Goal: Task Accomplishment & Management: Use online tool/utility

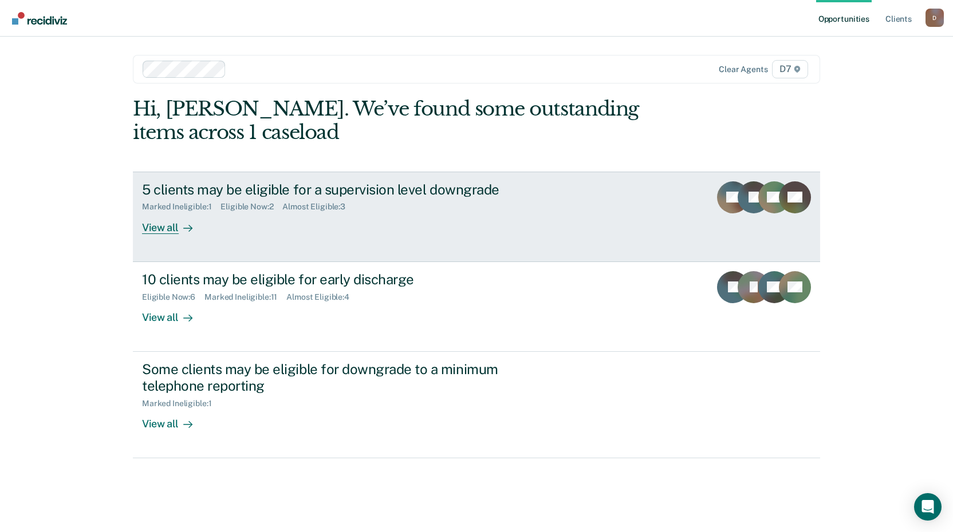
click at [378, 199] on div "Marked Ineligible : 1 Eligible Now : 2 Almost Eligible : 3" at bounding box center [343, 205] width 402 height 14
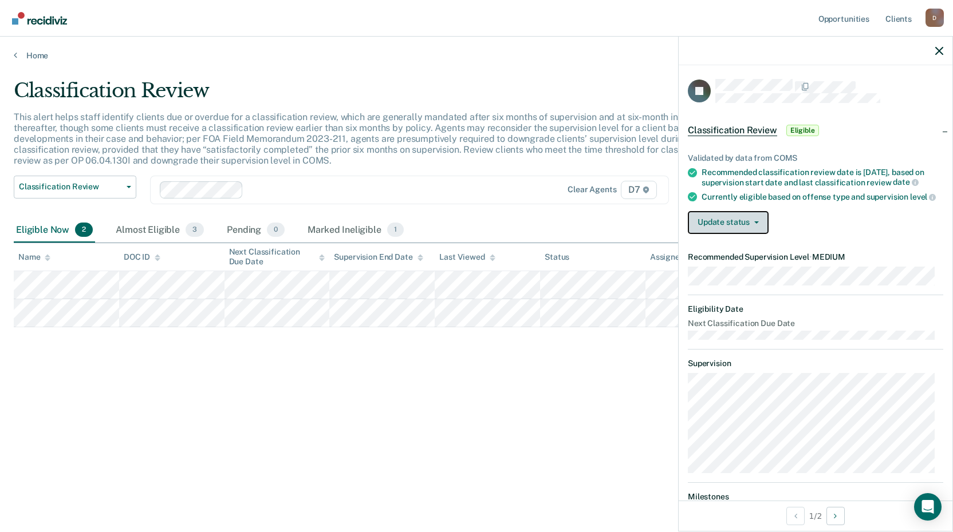
click at [725, 234] on button "Update status" at bounding box center [728, 222] width 81 height 23
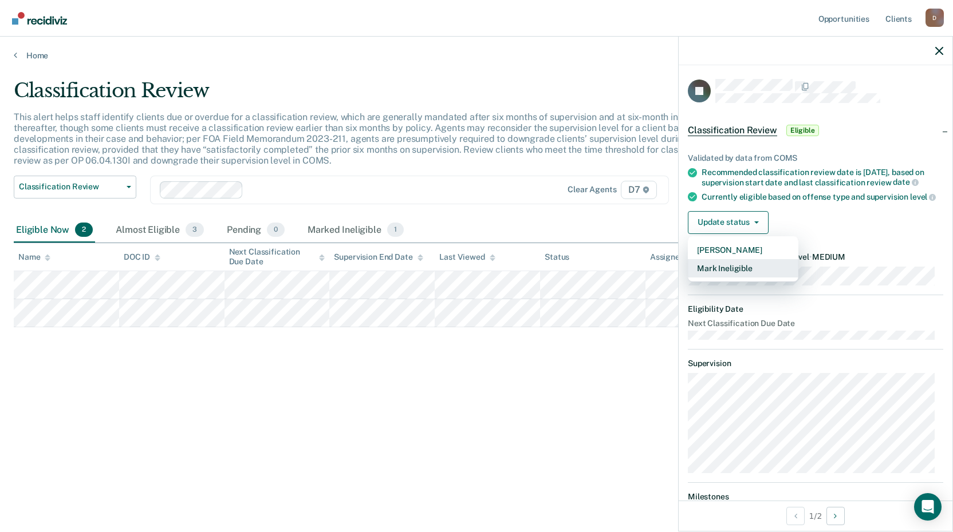
click at [725, 276] on button "Mark Ineligible" at bounding box center [743, 268] width 111 height 18
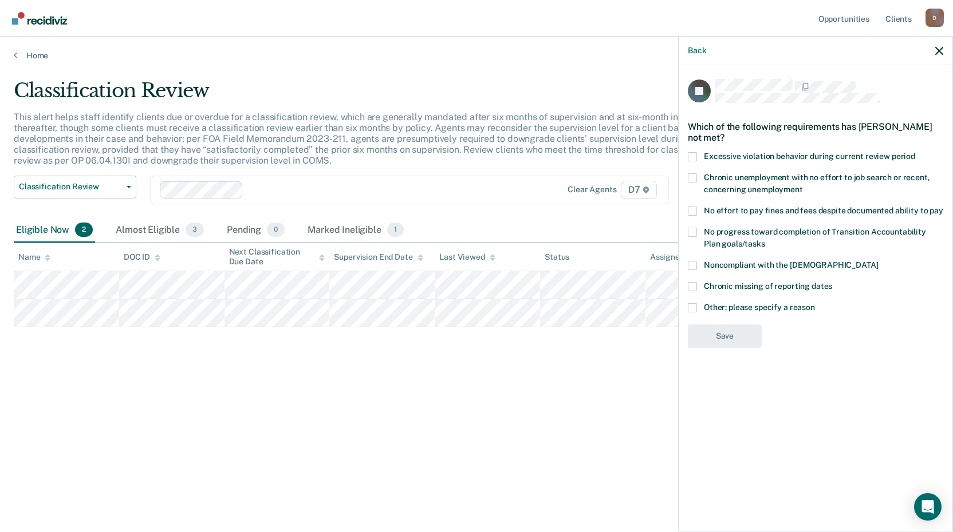
click at [694, 309] on span at bounding box center [692, 307] width 9 height 9
click at [815, 303] on input "Other: please specify a reason" at bounding box center [815, 303] width 0 height 0
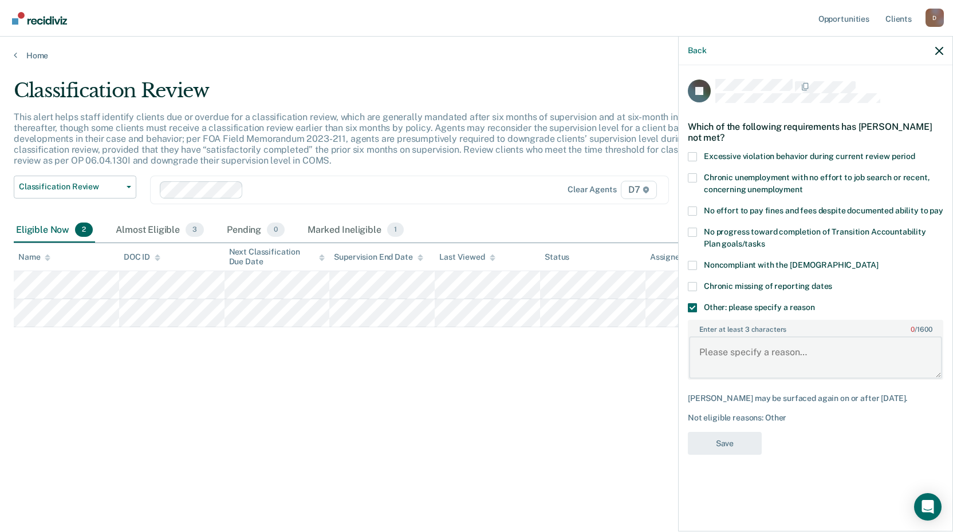
click at [703, 352] on textarea "Enter at least 3 characters 0 / 1600" at bounding box center [815, 358] width 253 height 42
type textarea "SSSPP"
click at [712, 441] on button "Save" at bounding box center [725, 443] width 74 height 23
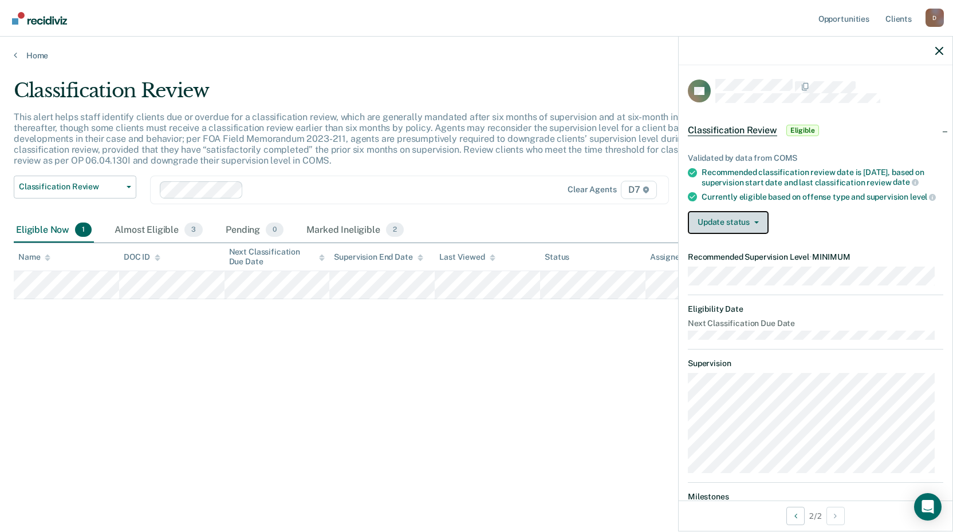
click at [747, 234] on button "Update status" at bounding box center [728, 222] width 81 height 23
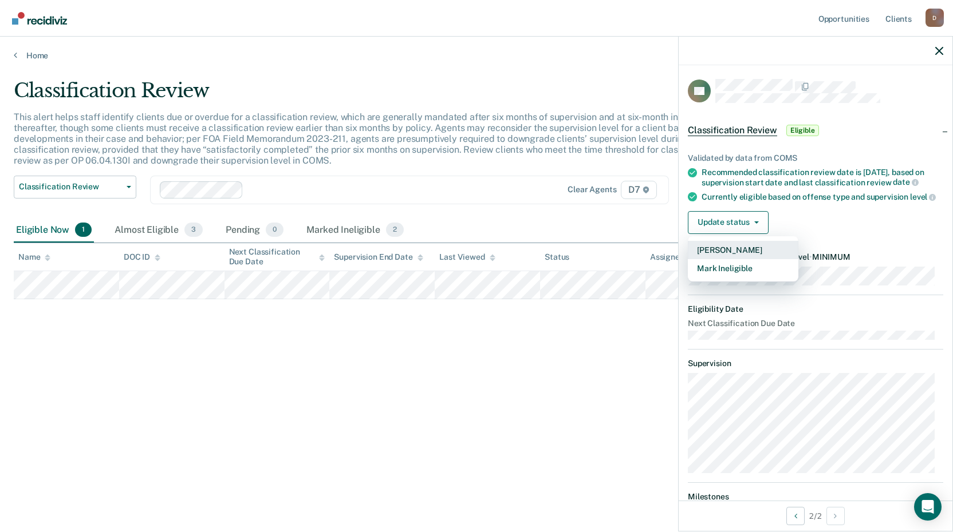
click at [744, 257] on button "[PERSON_NAME]" at bounding box center [743, 250] width 111 height 18
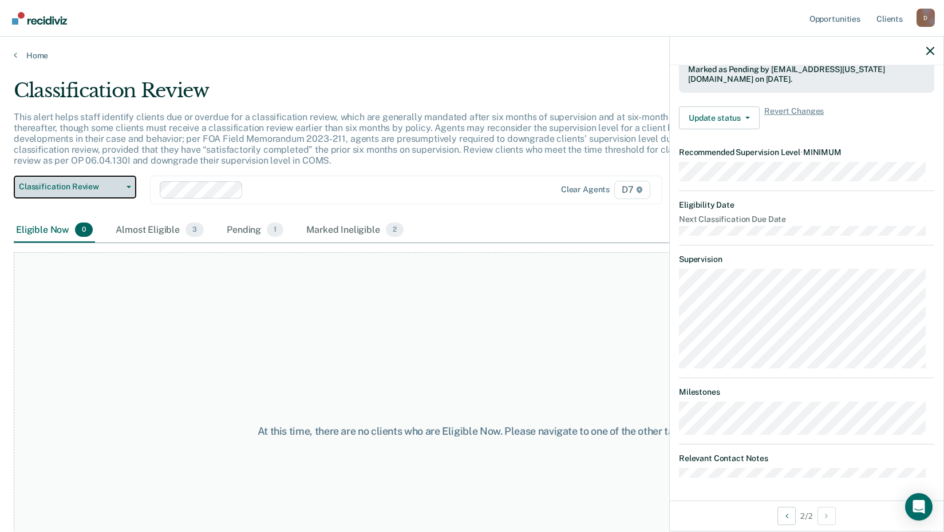
click at [86, 190] on span "Classification Review" at bounding box center [70, 187] width 103 height 10
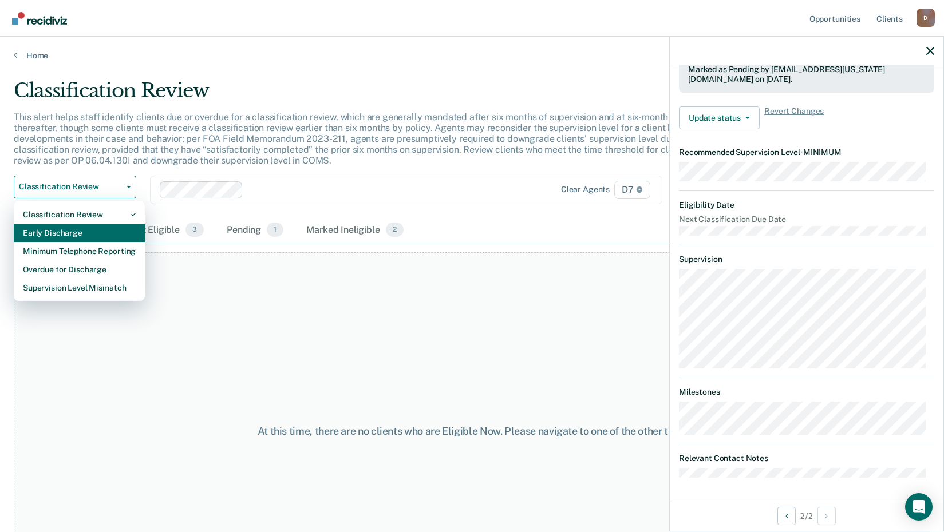
click at [89, 234] on div "Early Discharge" at bounding box center [79, 233] width 113 height 18
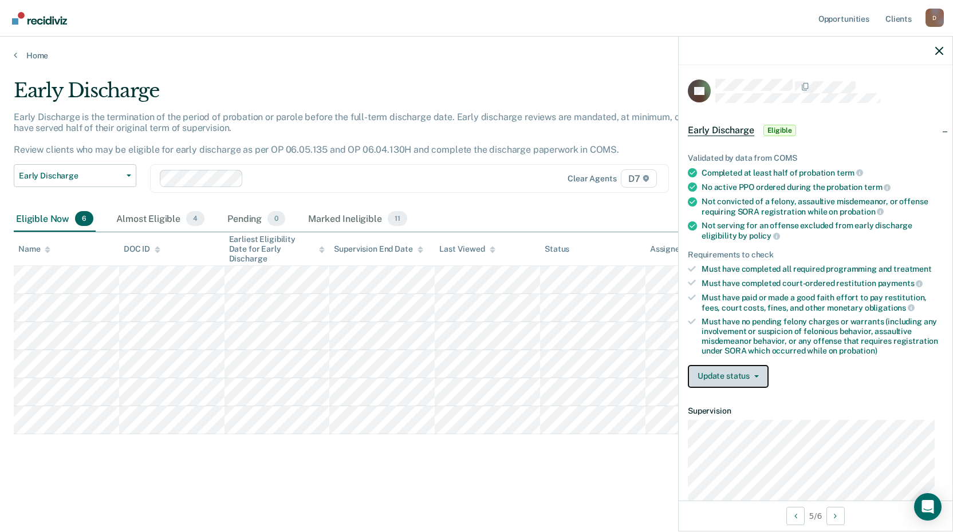
click at [715, 373] on button "Update status" at bounding box center [728, 376] width 81 height 23
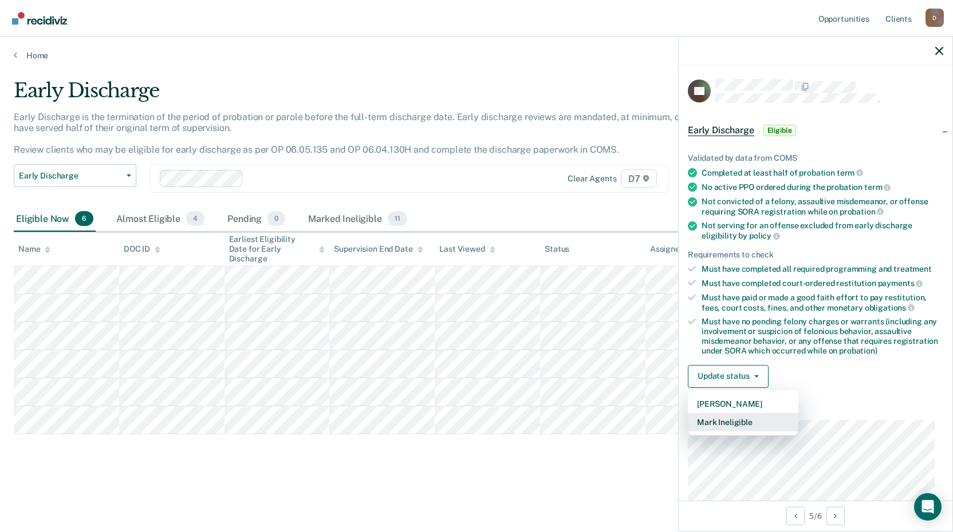
click at [707, 420] on button "Mark Ineligible" at bounding box center [743, 422] width 111 height 18
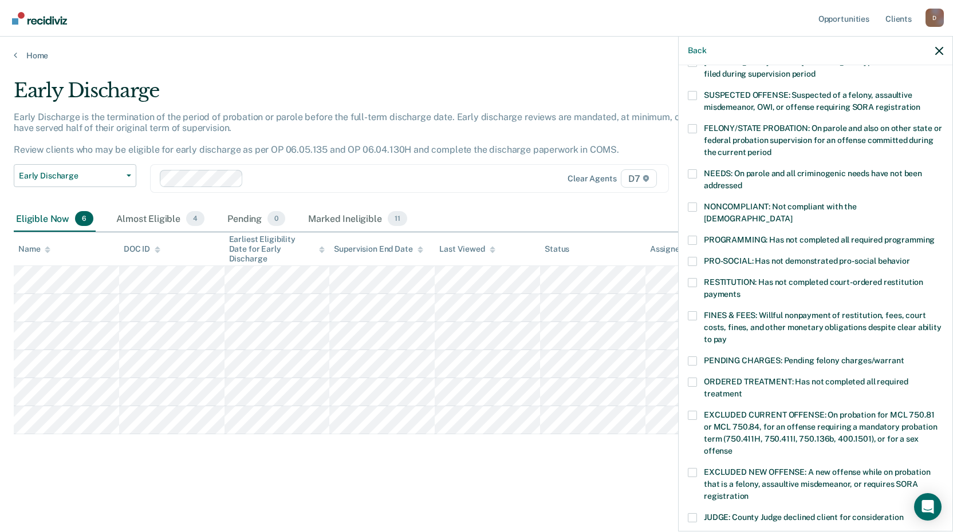
scroll to position [115, 0]
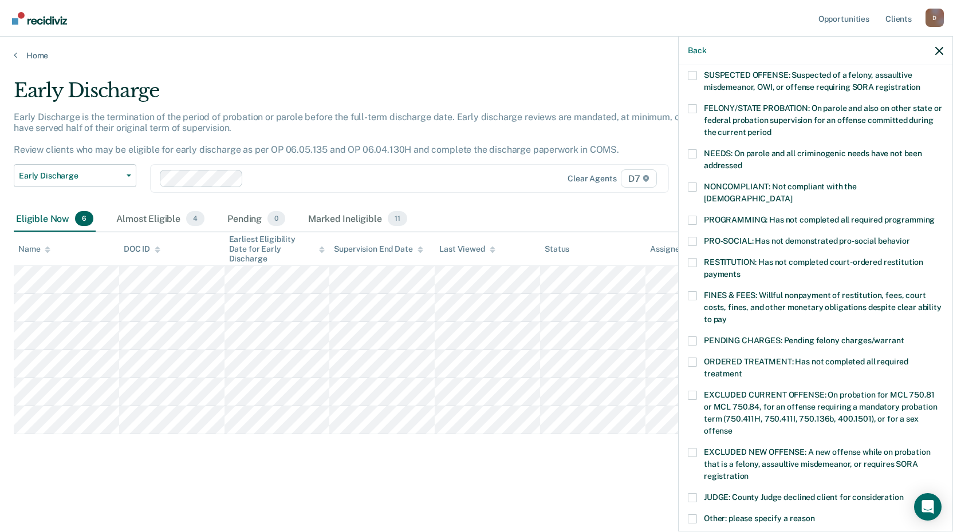
click at [692, 358] on span at bounding box center [692, 362] width 9 height 9
click at [742, 370] on input "ORDERED TREATMENT: Has not completed all required treatment" at bounding box center [742, 370] width 0 height 0
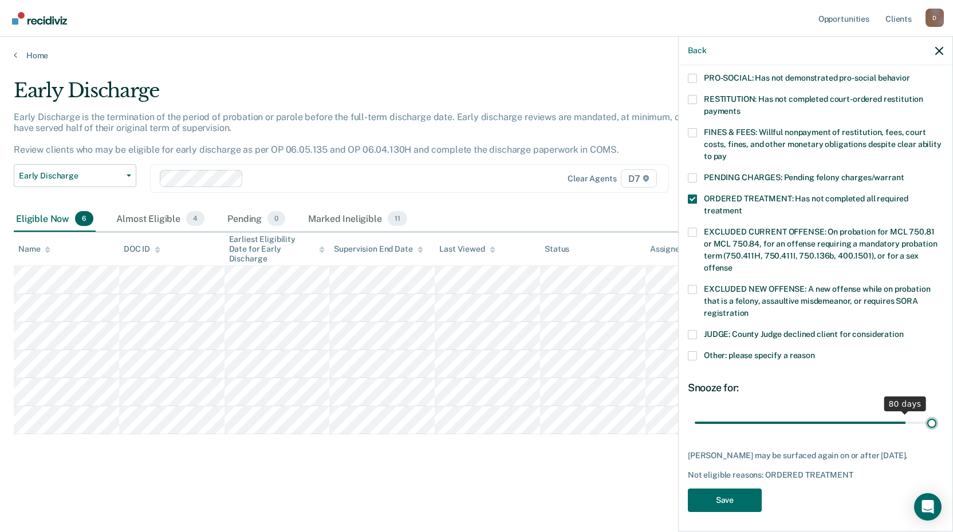
drag, startPoint x: 771, startPoint y: 412, endPoint x: 901, endPoint y: 412, distance: 130.0
type input "90"
click at [936, 413] on input "range" at bounding box center [816, 423] width 242 height 20
click at [712, 496] on button "Save" at bounding box center [725, 500] width 74 height 23
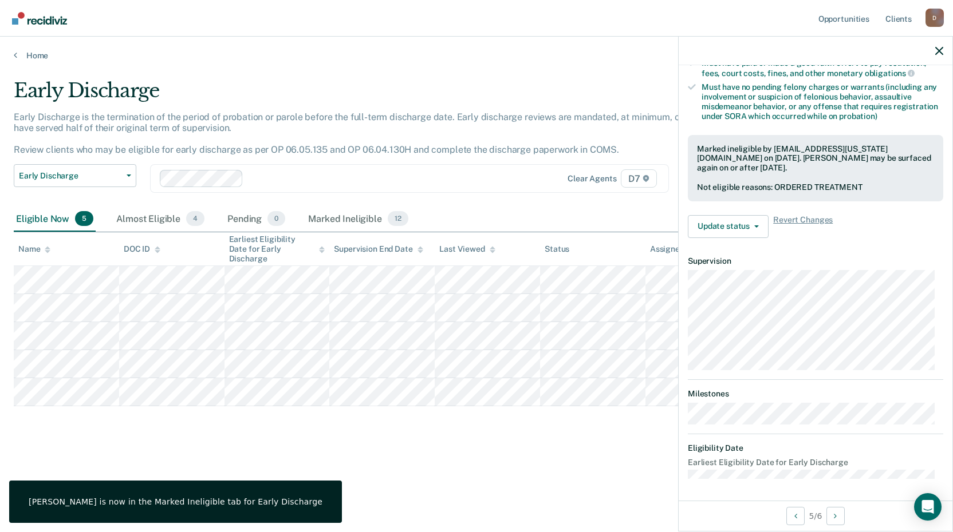
scroll to position [139, 0]
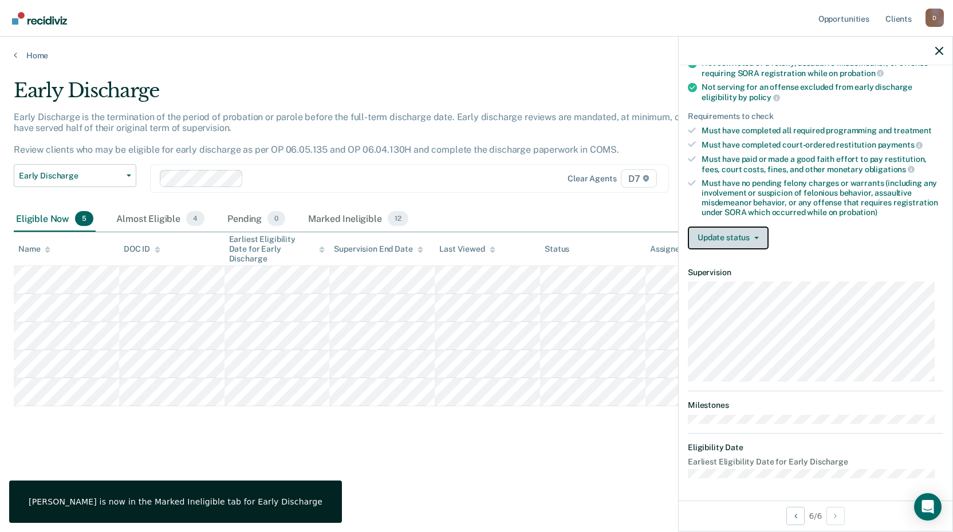
click at [740, 234] on button "Update status" at bounding box center [728, 238] width 81 height 23
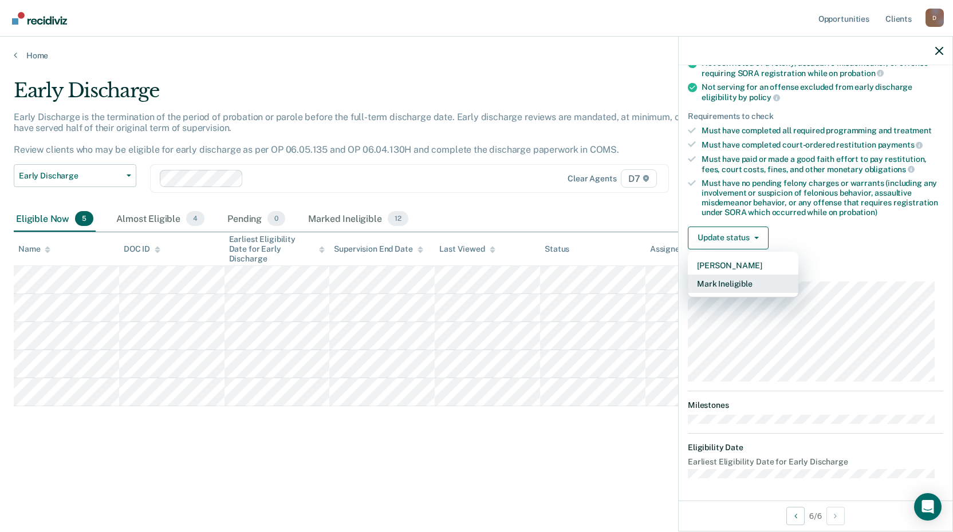
click at [727, 285] on button "Mark Ineligible" at bounding box center [743, 284] width 111 height 18
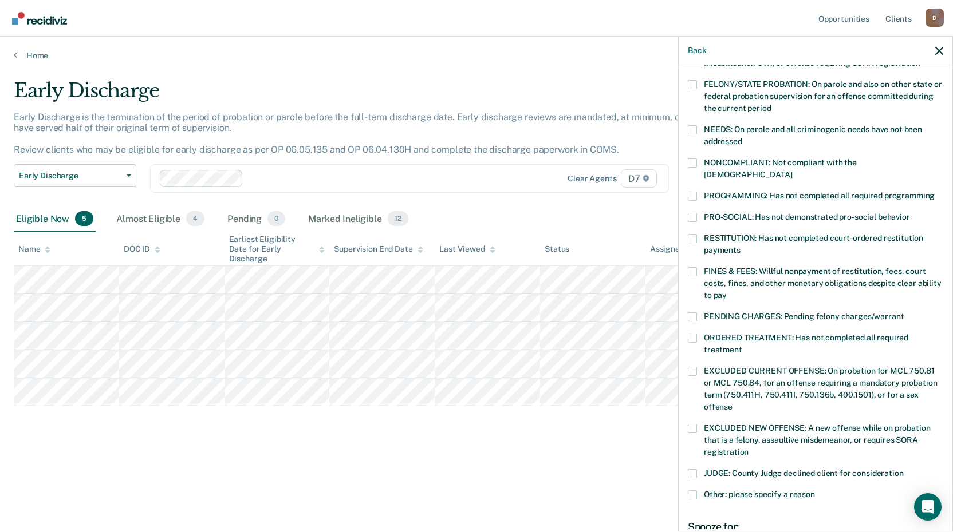
click at [695, 165] on span at bounding box center [692, 163] width 9 height 9
click at [792, 171] on input "NONCOMPLIANT: Not compliant with the [DEMOGRAPHIC_DATA]" at bounding box center [792, 171] width 0 height 0
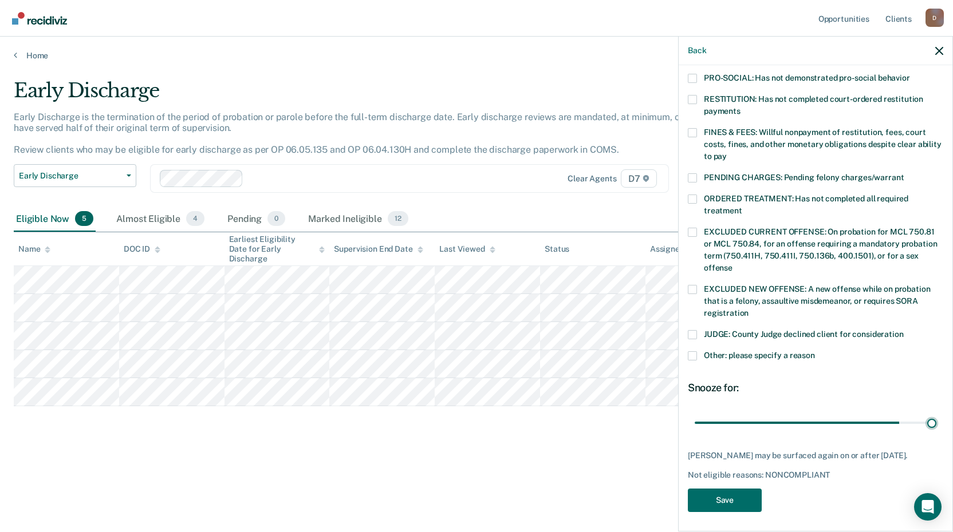
drag, startPoint x: 812, startPoint y: 408, endPoint x: 945, endPoint y: 400, distance: 133.6
type input "58"
click at [936, 413] on input "range" at bounding box center [816, 423] width 242 height 20
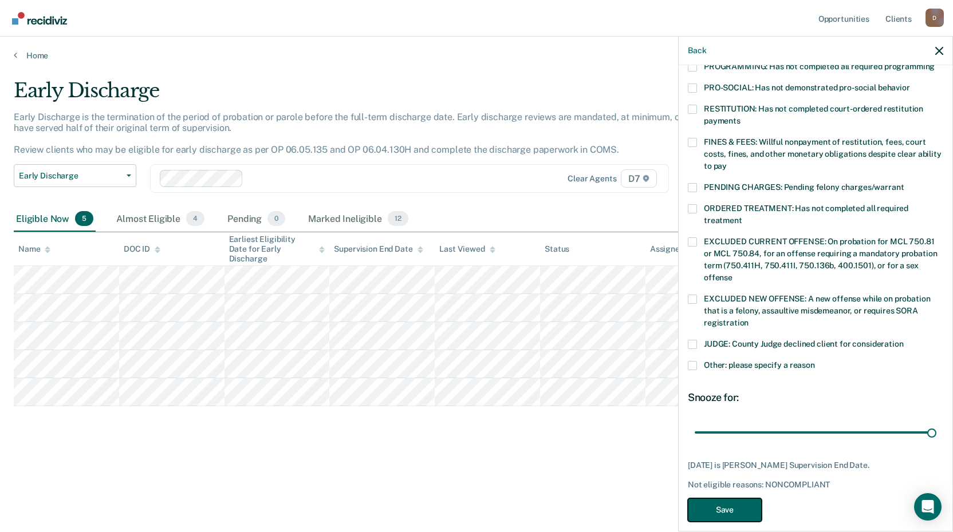
click at [741, 499] on button "Save" at bounding box center [725, 510] width 74 height 23
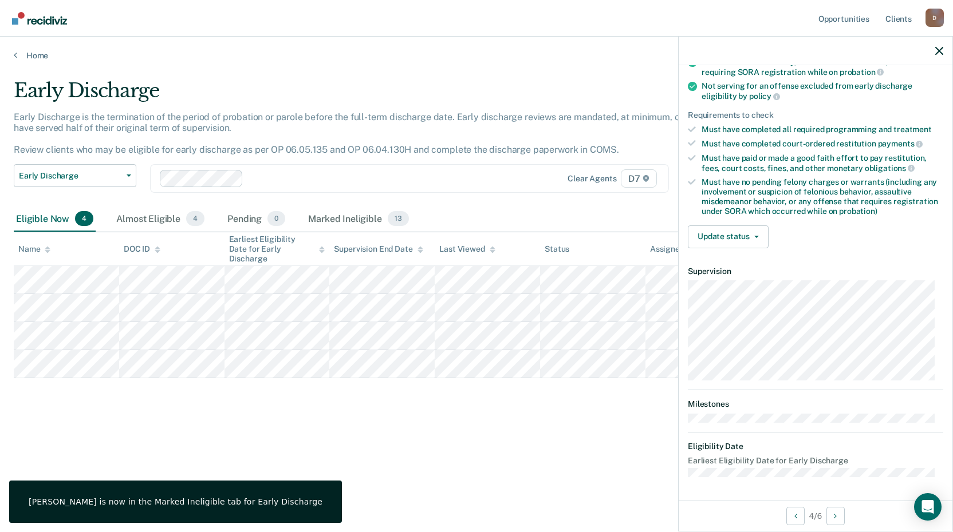
scroll to position [150, 0]
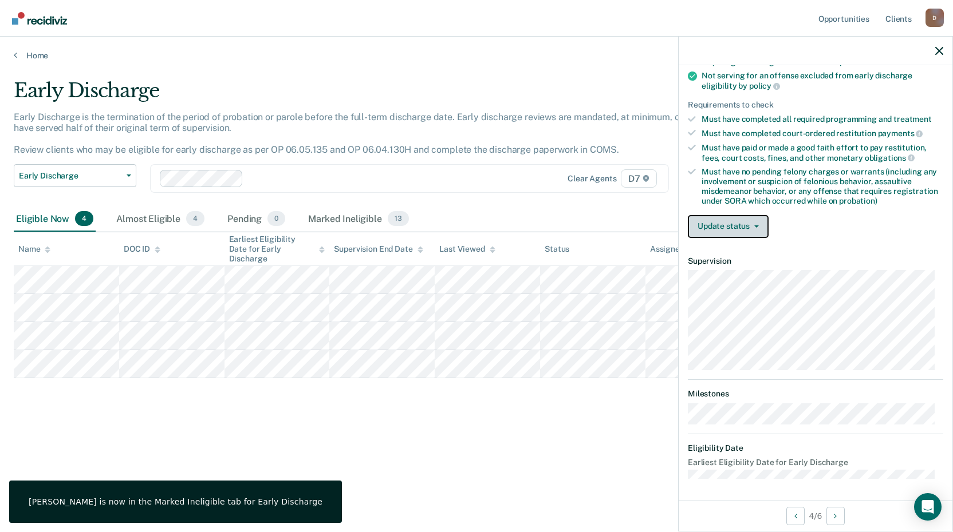
click at [741, 219] on button "Update status" at bounding box center [728, 226] width 81 height 23
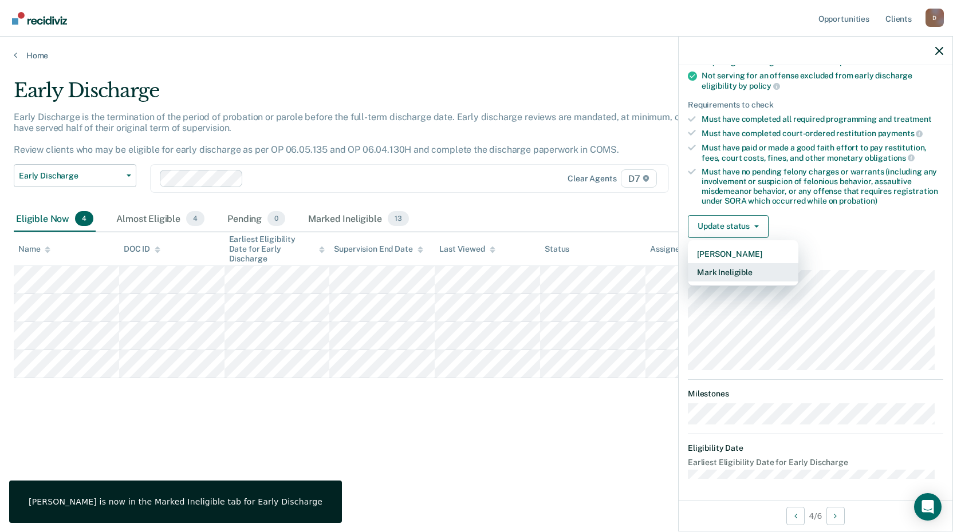
click at [731, 268] on button "Mark Ineligible" at bounding box center [743, 272] width 111 height 18
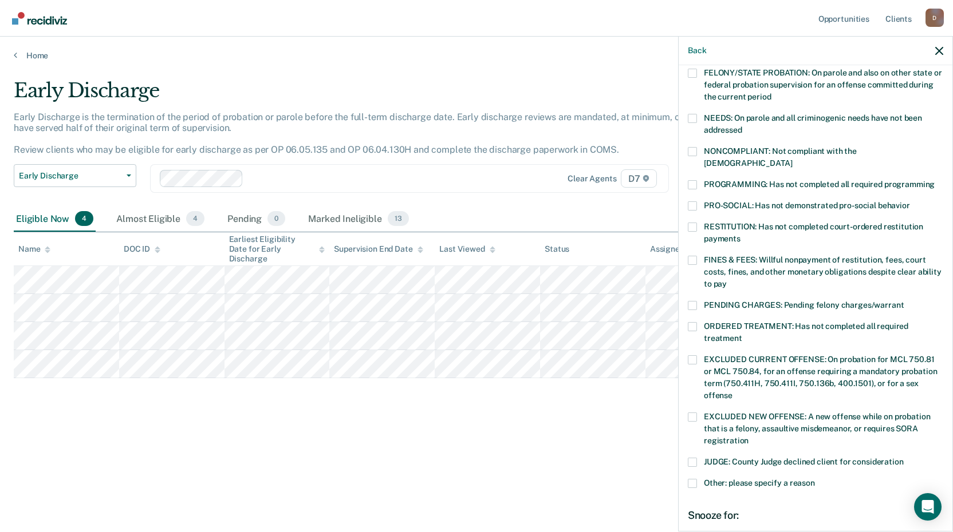
click at [693, 256] on span at bounding box center [692, 260] width 9 height 9
click at [727, 280] on input "FINES & FEES: Willful nonpayment of restitution, fees, court costs, fines, and …" at bounding box center [727, 280] width 0 height 0
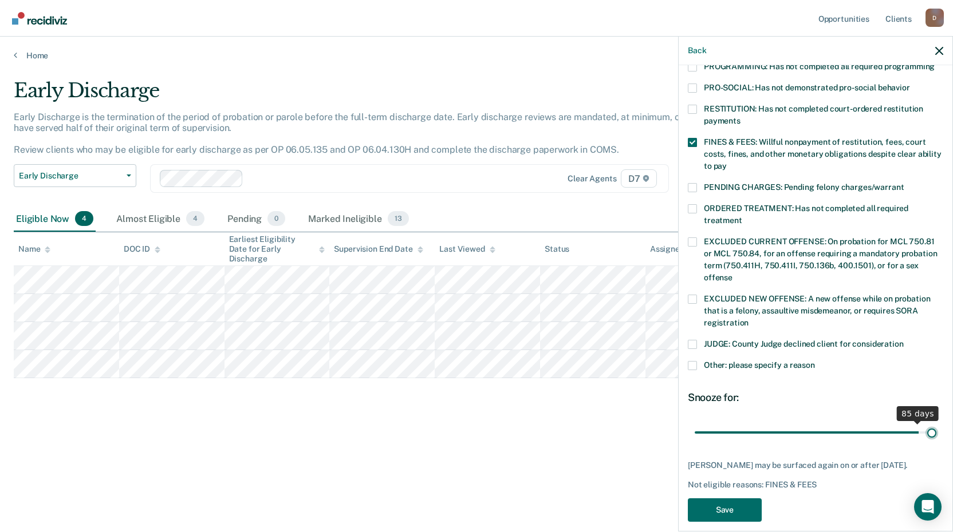
drag, startPoint x: 774, startPoint y: 419, endPoint x: 957, endPoint y: 408, distance: 183.0
type input "90"
click at [936, 423] on input "range" at bounding box center [816, 433] width 242 height 20
click at [727, 499] on button "Save" at bounding box center [725, 510] width 74 height 23
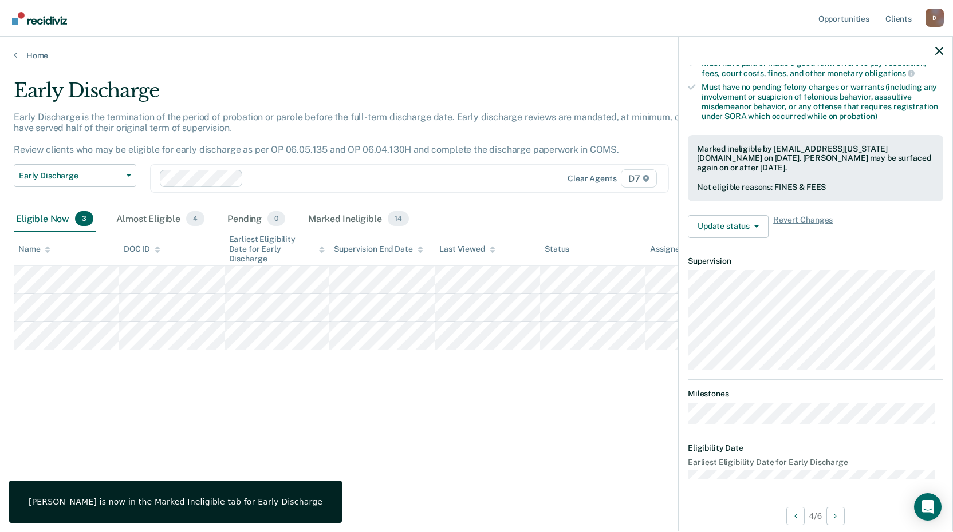
scroll to position [139, 0]
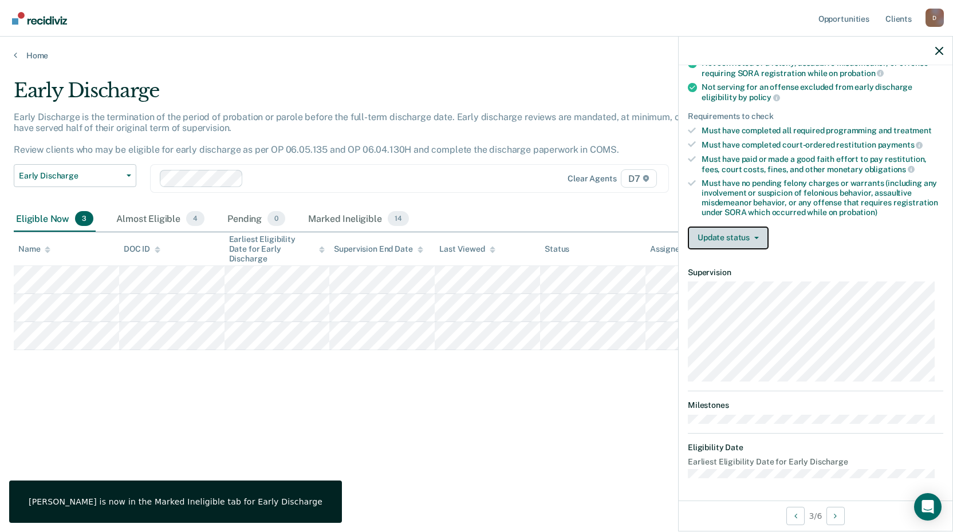
click at [736, 235] on button "Update status" at bounding box center [728, 238] width 81 height 23
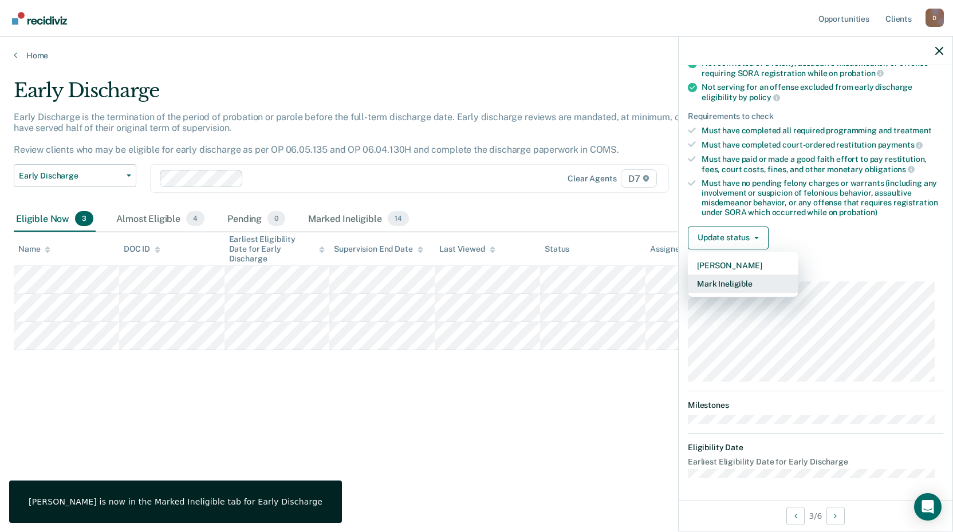
click at [736, 281] on button "Mark Ineligible" at bounding box center [743, 284] width 111 height 18
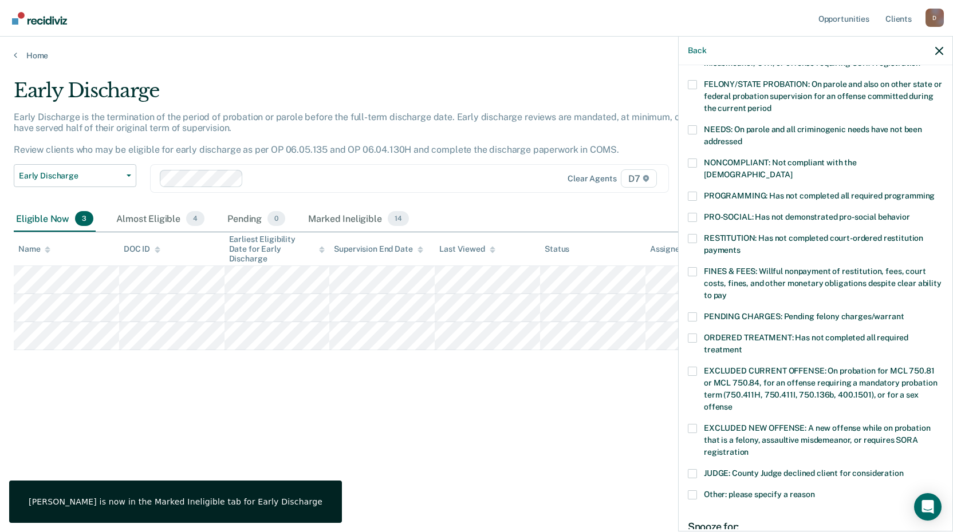
click at [698, 234] on label "RESTITUTION: Has not completed court-ordered restitution payments" at bounding box center [815, 246] width 255 height 24
click at [740, 246] on input "RESTITUTION: Has not completed court-ordered restitution payments" at bounding box center [740, 246] width 0 height 0
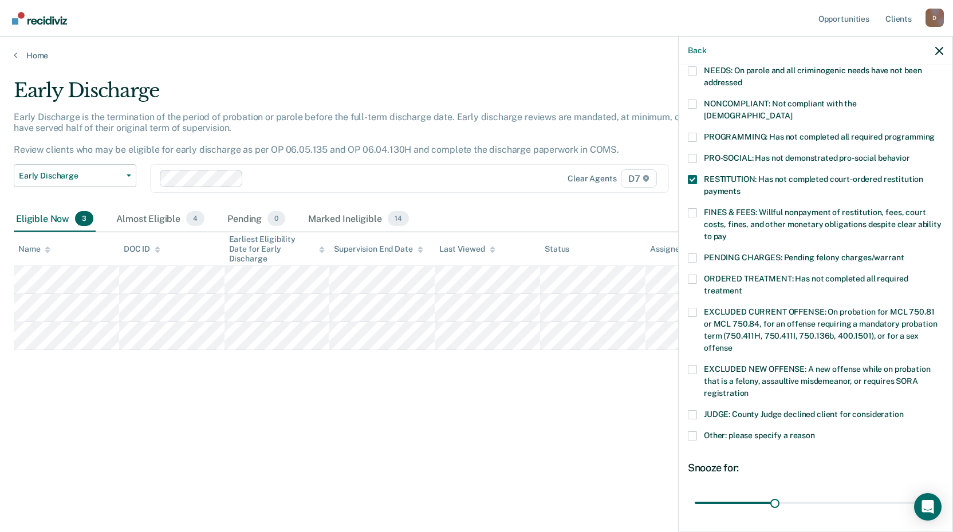
scroll to position [253, 0]
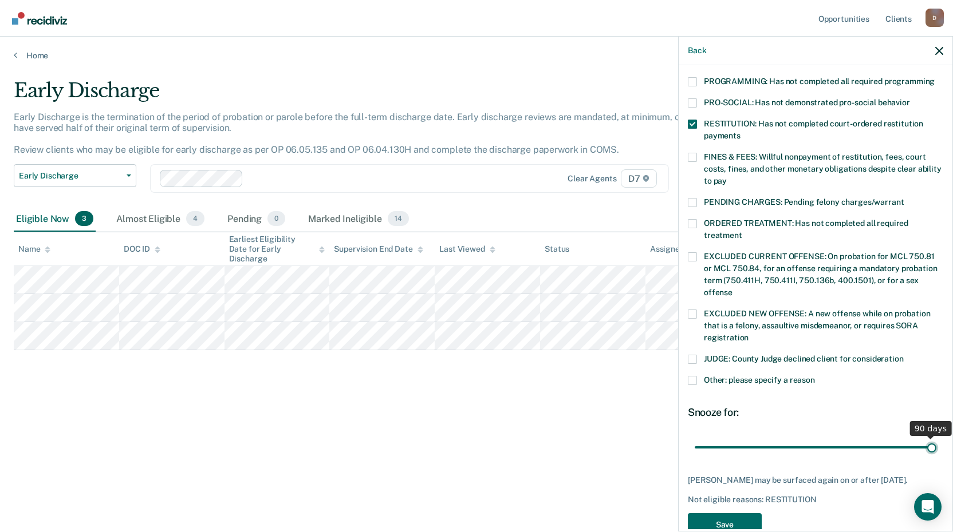
drag, startPoint x: 774, startPoint y: 438, endPoint x: 949, endPoint y: 421, distance: 175.4
type input "90"
click at [936, 437] on input "range" at bounding box center [816, 447] width 242 height 20
click at [725, 520] on button "Save" at bounding box center [725, 525] width 74 height 23
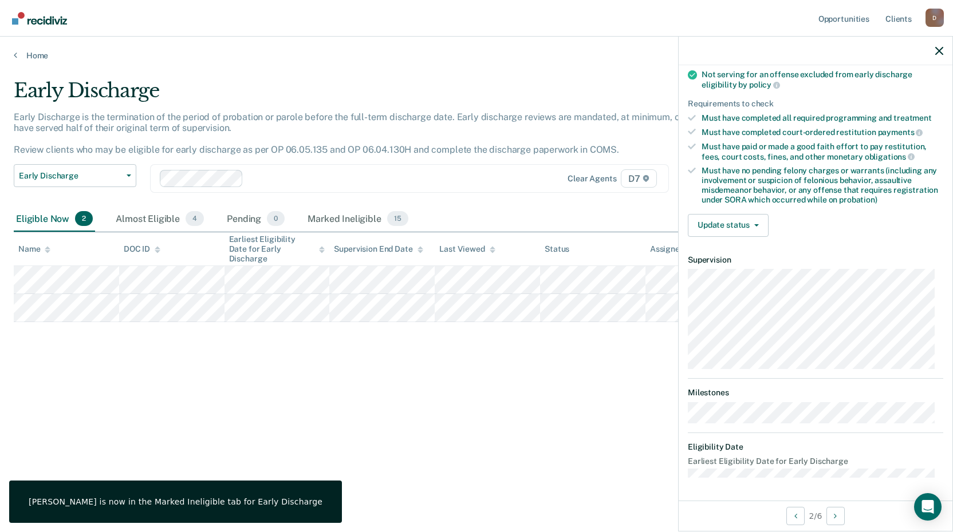
scroll to position [150, 0]
click at [704, 225] on button "Update status" at bounding box center [728, 226] width 81 height 23
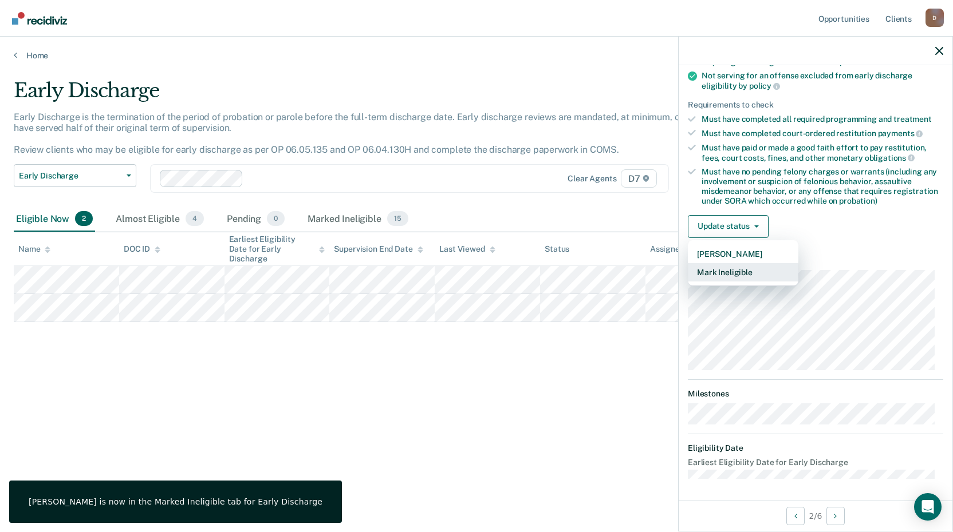
click at [715, 268] on button "Mark Ineligible" at bounding box center [743, 272] width 111 height 18
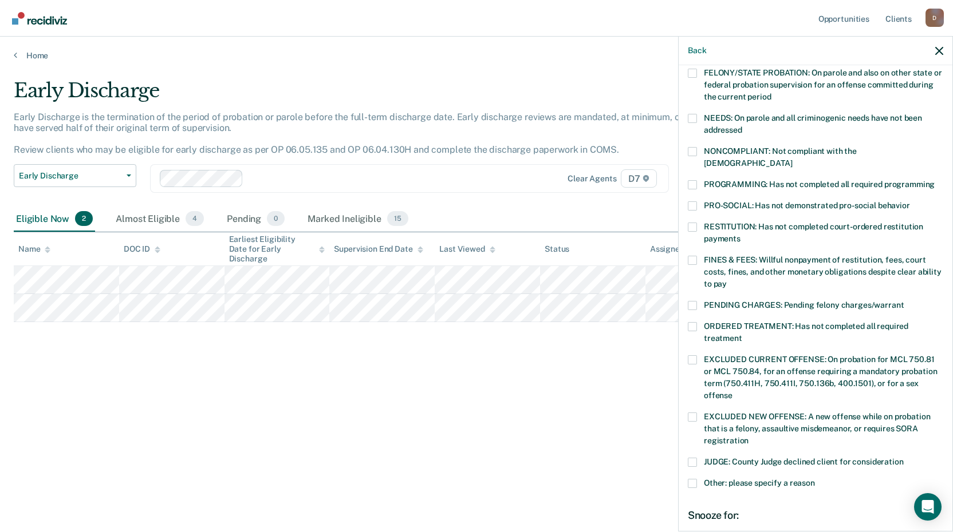
click at [699, 180] on label "PROGRAMMING: Has not completed all required programming" at bounding box center [815, 186] width 255 height 12
click at [934, 180] on input "PROGRAMMING: Has not completed all required programming" at bounding box center [934, 180] width 0 height 0
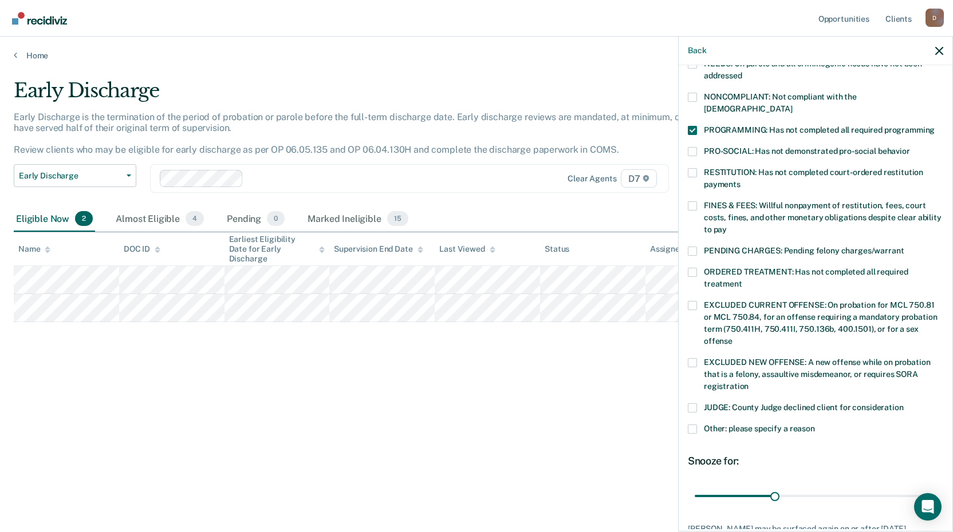
scroll to position [278, 0]
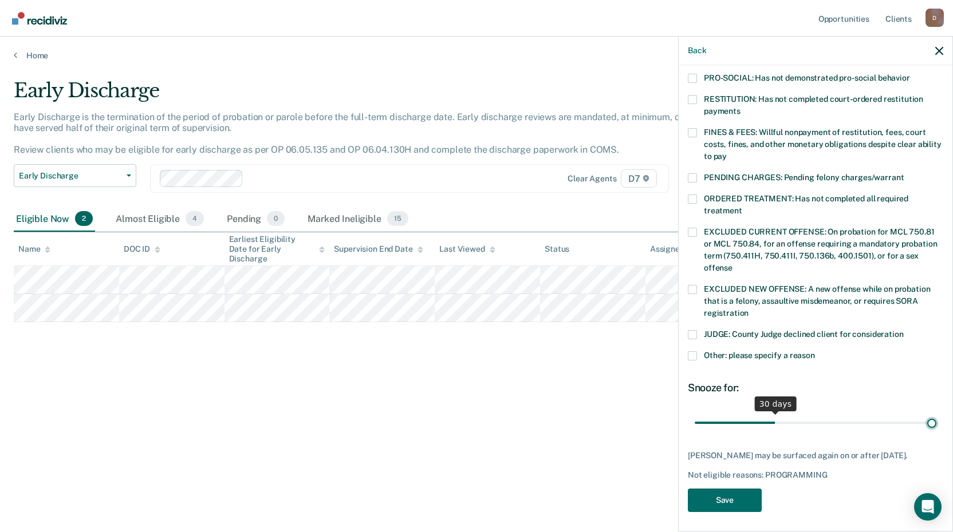
drag, startPoint x: 772, startPoint y: 411, endPoint x: 957, endPoint y: 393, distance: 185.2
type input "90"
click at [936, 413] on input "range" at bounding box center [816, 423] width 242 height 20
click at [727, 495] on button "Save" at bounding box center [725, 500] width 74 height 23
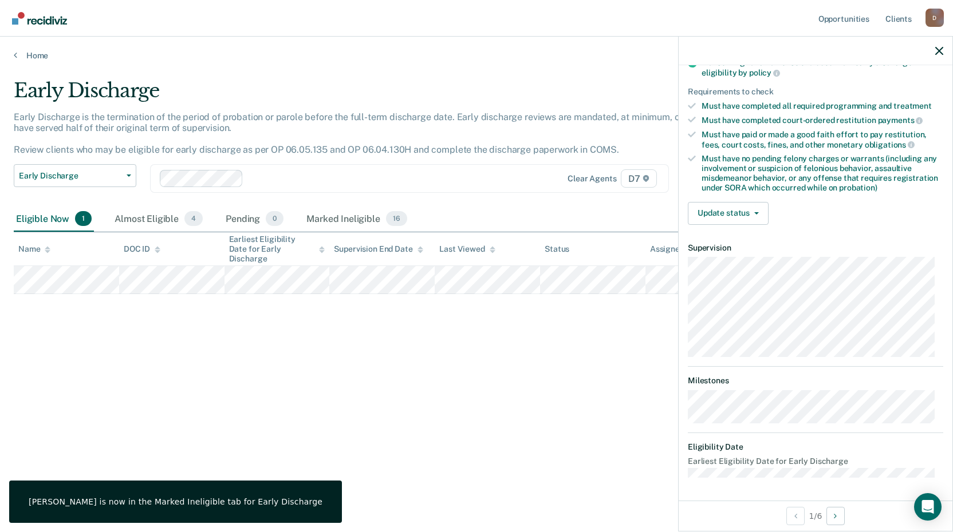
scroll to position [162, 0]
click at [716, 213] on button "Update status" at bounding box center [728, 214] width 81 height 23
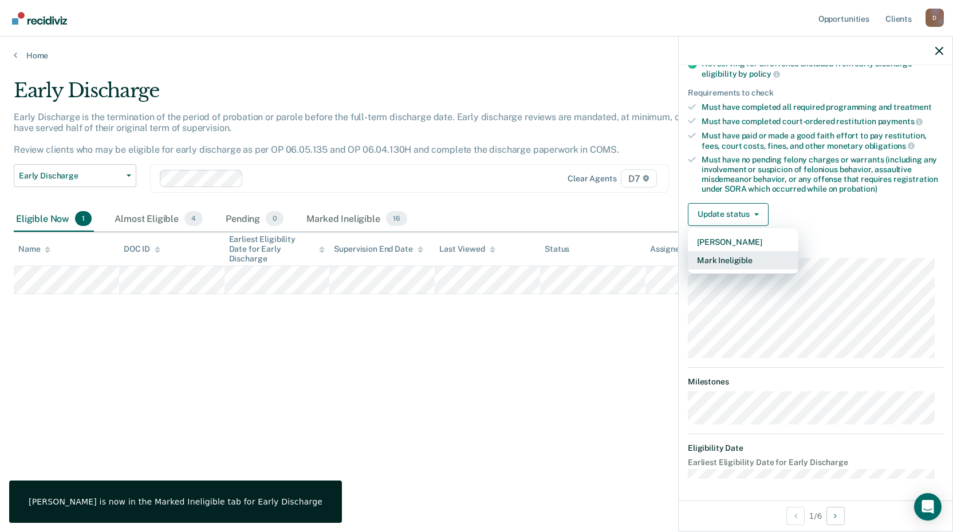
click at [720, 256] on button "Mark Ineligible" at bounding box center [743, 260] width 111 height 18
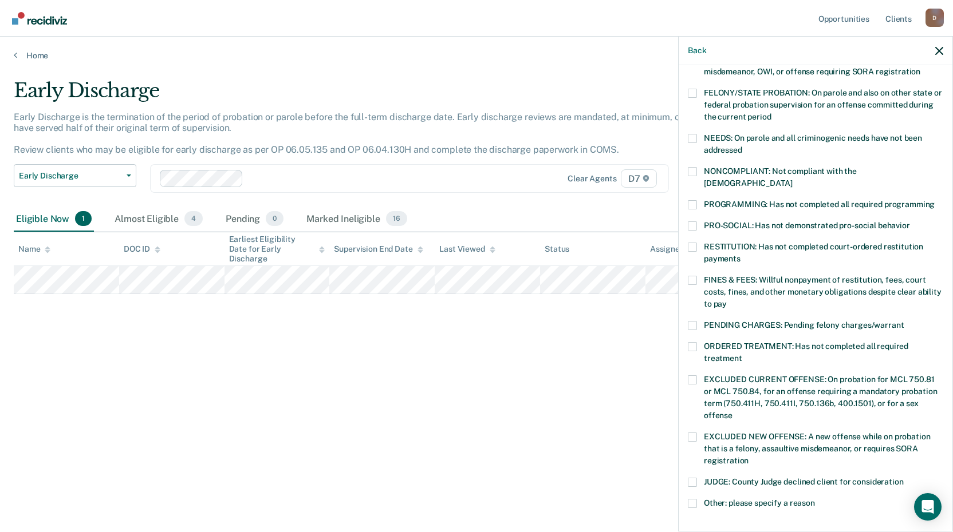
scroll to position [105, 0]
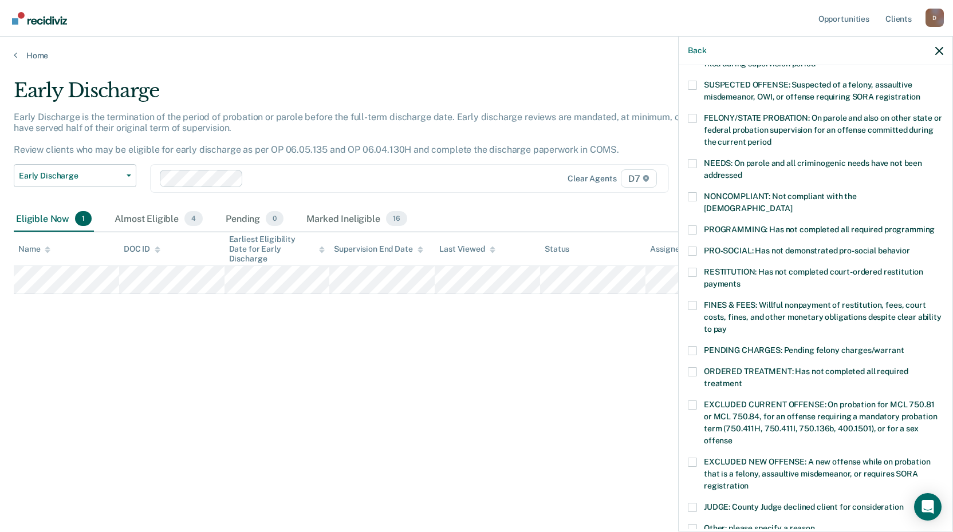
click at [696, 226] on span at bounding box center [692, 230] width 9 height 9
click at [934, 226] on input "PROGRAMMING: Has not completed all required programming" at bounding box center [934, 226] width 0 height 0
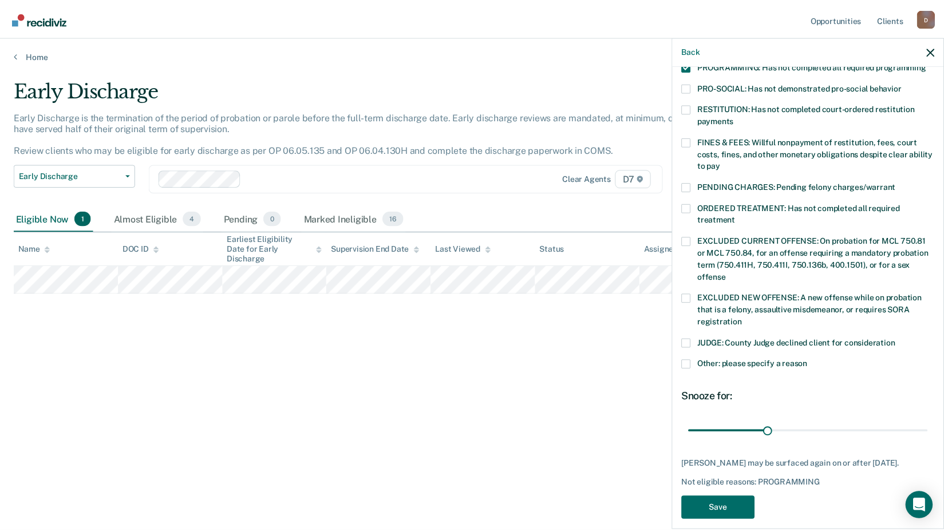
scroll to position [278, 0]
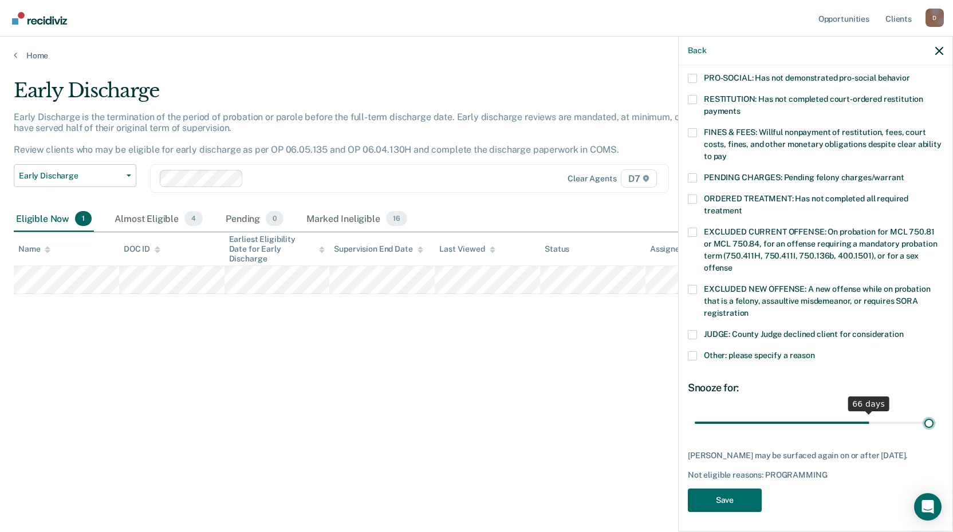
drag, startPoint x: 772, startPoint y: 409, endPoint x: 920, endPoint y: 403, distance: 147.3
type input "89"
click at [920, 413] on input "range" at bounding box center [816, 423] width 242 height 20
click at [729, 500] on button "Save" at bounding box center [725, 500] width 74 height 23
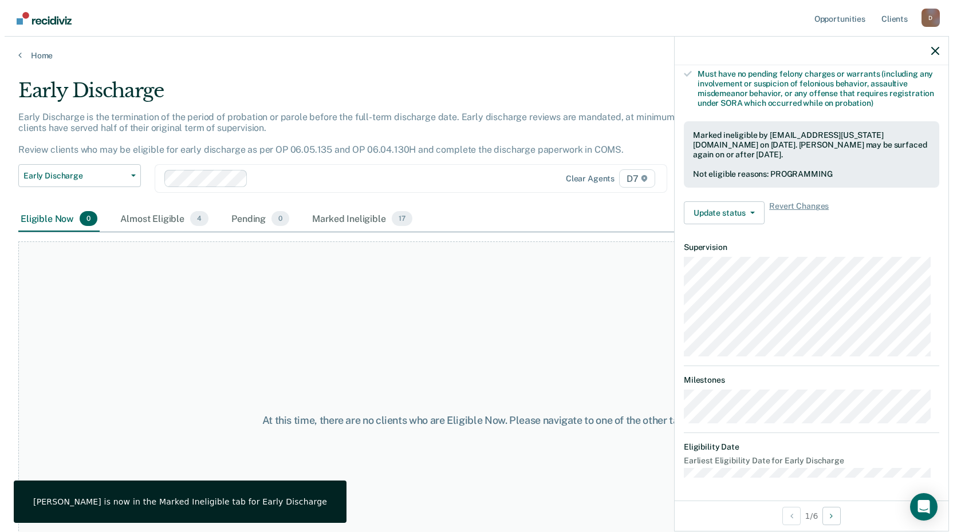
scroll to position [247, 0]
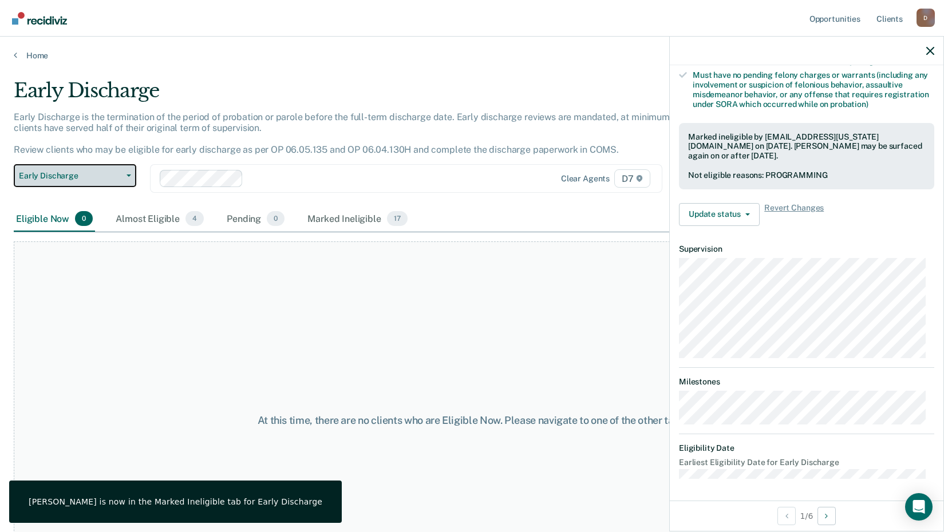
click at [80, 172] on span "Early Discharge" at bounding box center [70, 176] width 103 height 10
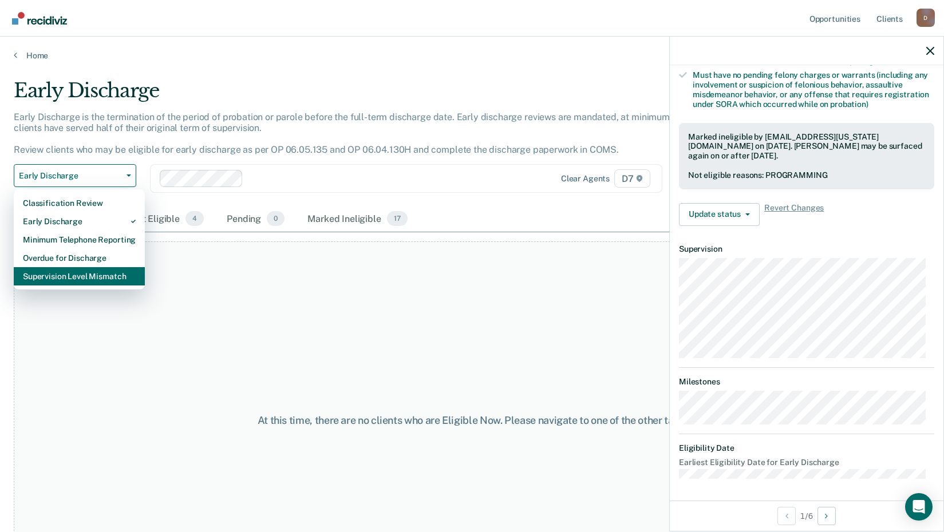
click at [65, 274] on div "Supervision Level Mismatch" at bounding box center [79, 276] width 113 height 18
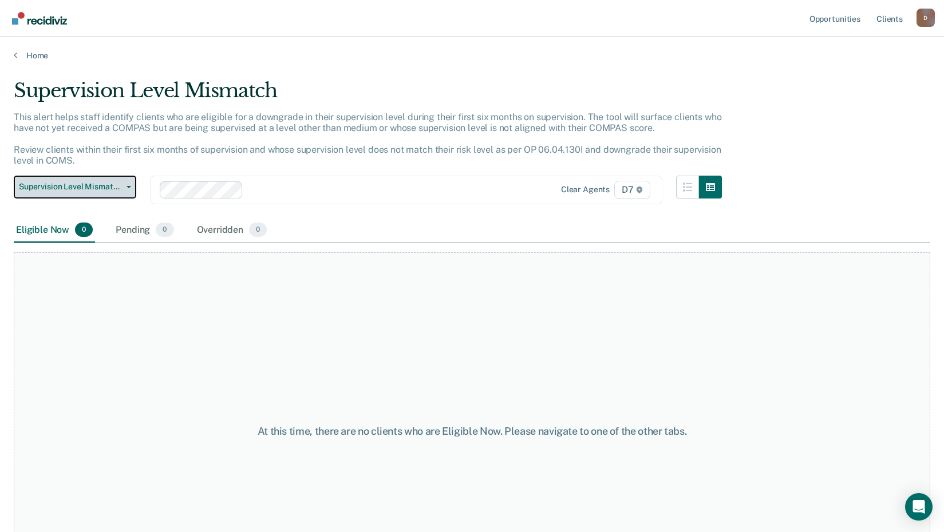
click at [86, 190] on span "Supervision Level Mismatch" at bounding box center [70, 187] width 103 height 10
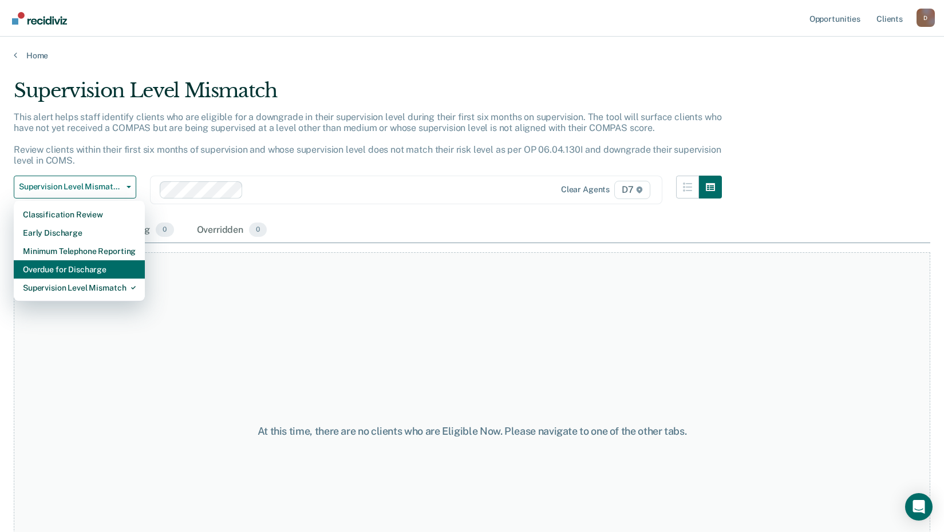
click at [63, 270] on div "Overdue for Discharge" at bounding box center [79, 270] width 113 height 18
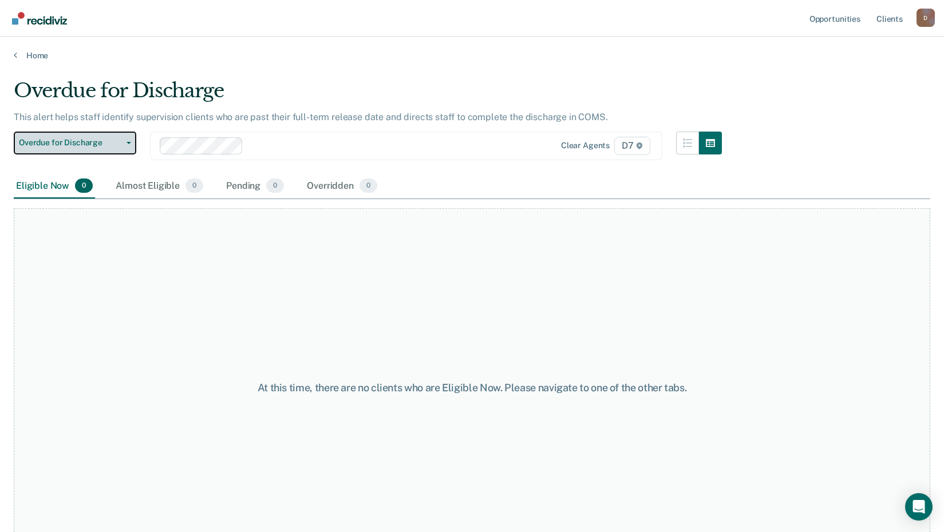
click at [77, 145] on span "Overdue for Discharge" at bounding box center [70, 143] width 103 height 10
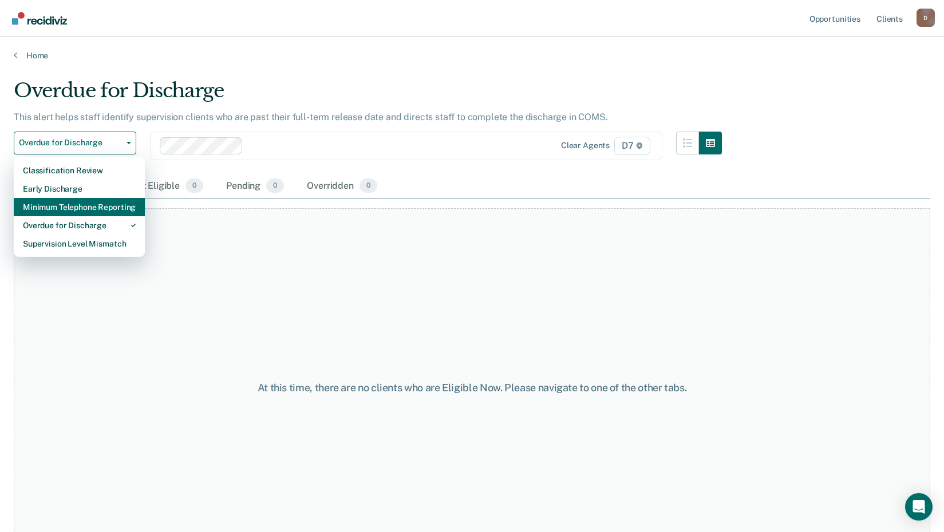
click at [70, 202] on div "Minimum Telephone Reporting" at bounding box center [79, 207] width 113 height 18
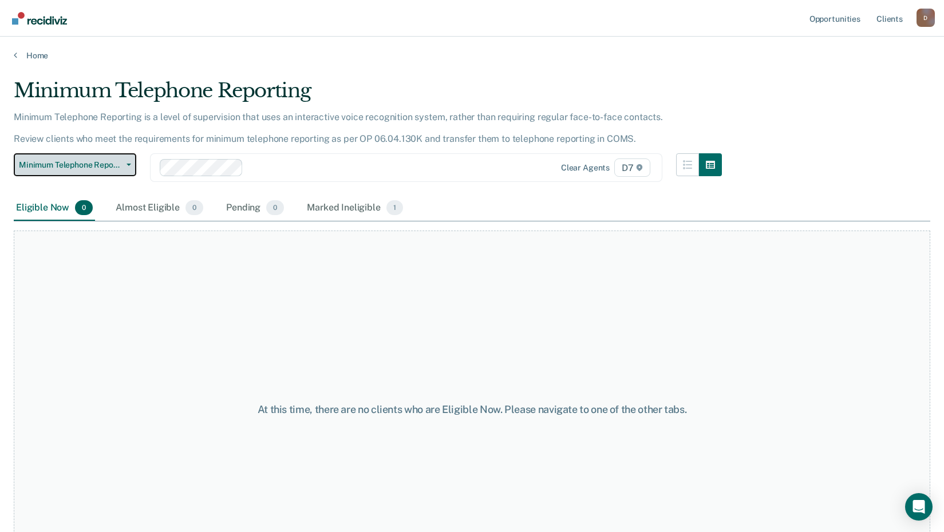
click at [77, 159] on button "Minimum Telephone Reporting" at bounding box center [75, 164] width 123 height 23
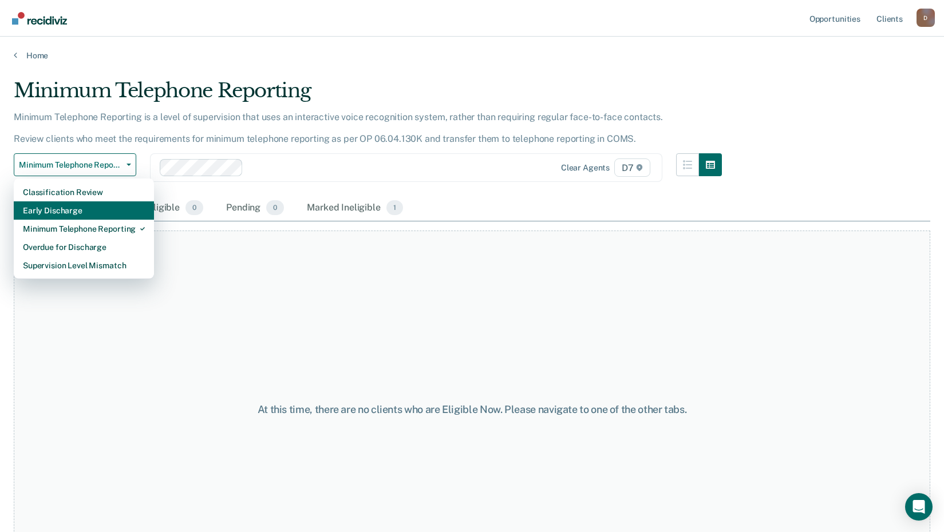
click at [66, 210] on div "Early Discharge" at bounding box center [84, 211] width 122 height 18
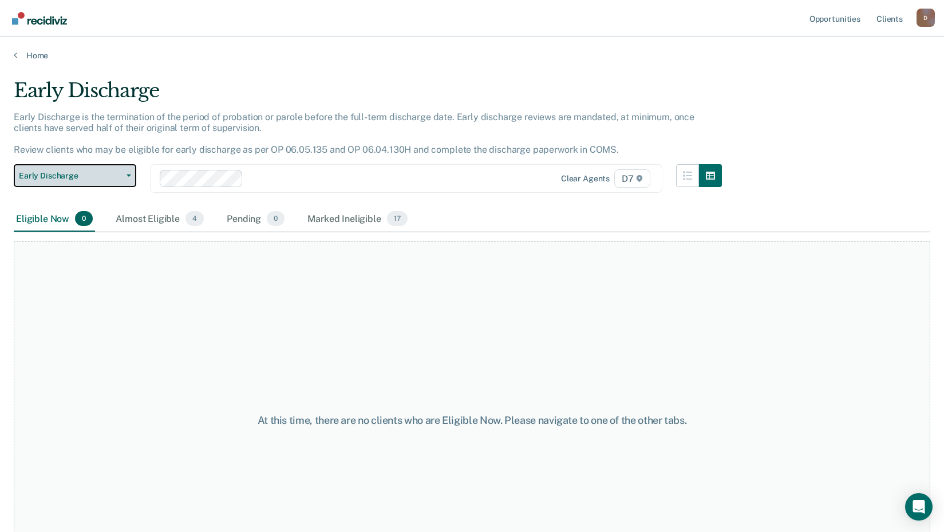
click at [72, 177] on span "Early Discharge" at bounding box center [70, 176] width 103 height 10
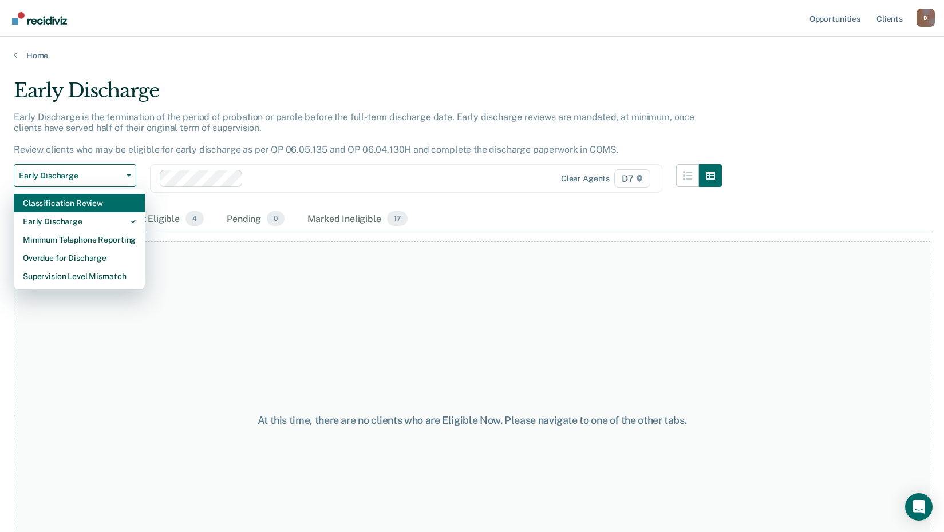
click at [64, 208] on div "Classification Review" at bounding box center [79, 203] width 113 height 18
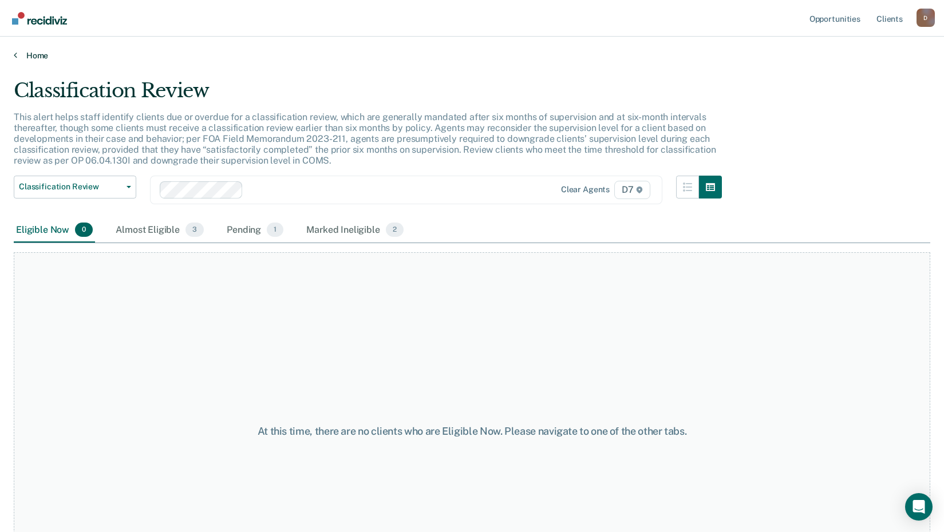
click at [44, 55] on link "Home" at bounding box center [472, 55] width 917 height 10
